Goal: Check status

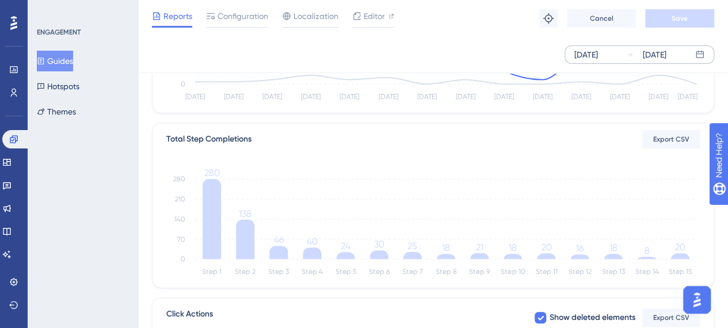
click at [598, 55] on div "[DATE]" at bounding box center [586, 55] width 24 height 14
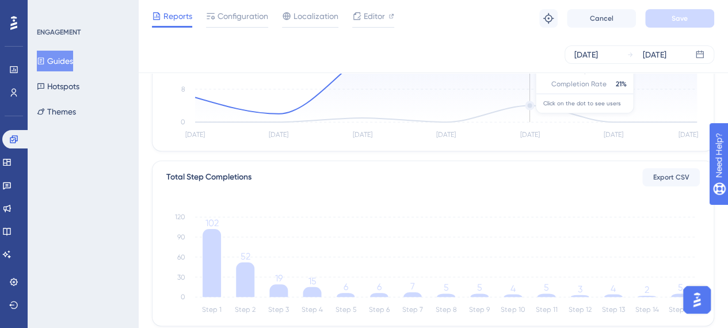
scroll to position [173, 0]
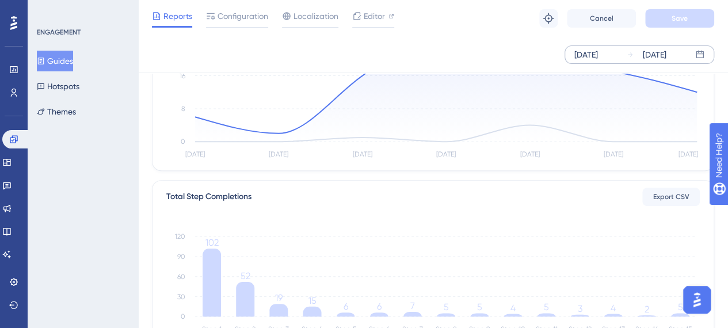
click at [598, 52] on div "Aug 30 2025" at bounding box center [586, 55] width 24 height 14
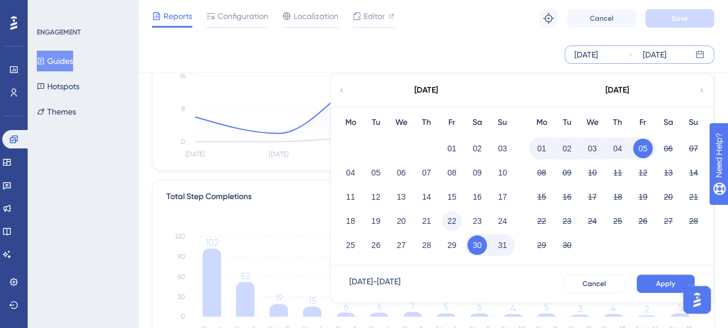
click at [456, 220] on button "22" at bounding box center [452, 221] width 20 height 20
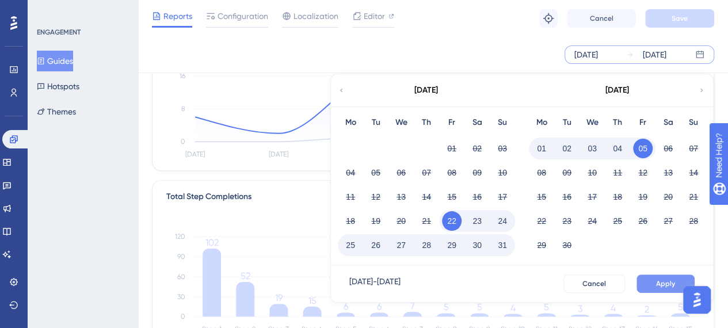
click at [663, 282] on span "Apply" at bounding box center [665, 283] width 19 height 9
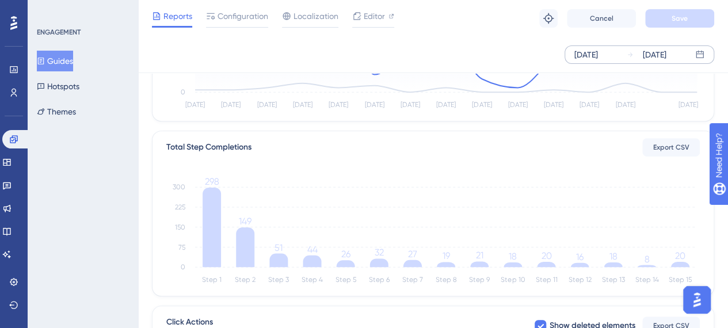
scroll to position [419, 0]
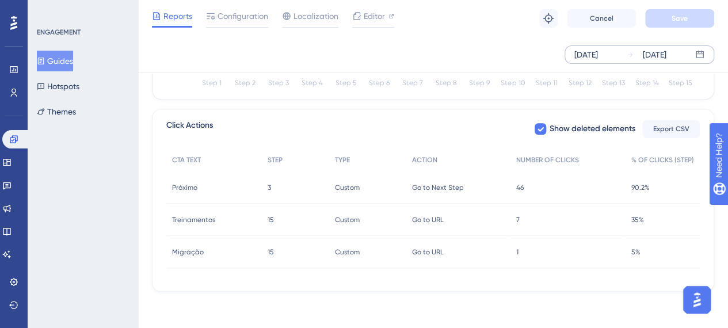
drag, startPoint x: 498, startPoint y: 9, endPoint x: 504, endPoint y: 1, distance: 9.9
click at [498, 9] on div "Reports Configuration Localization Editor Troubleshoot Cancel Save" at bounding box center [433, 18] width 590 height 37
